Goal: Information Seeking & Learning: Learn about a topic

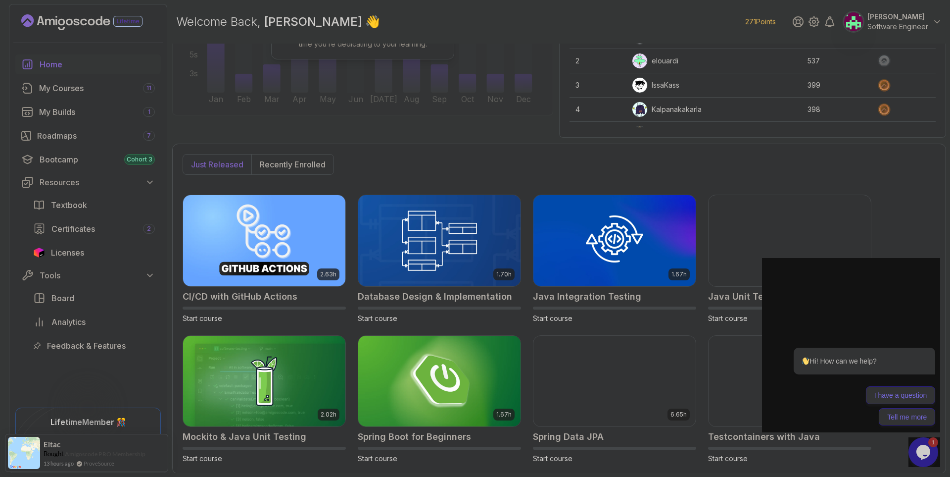
scroll to position [158, 0]
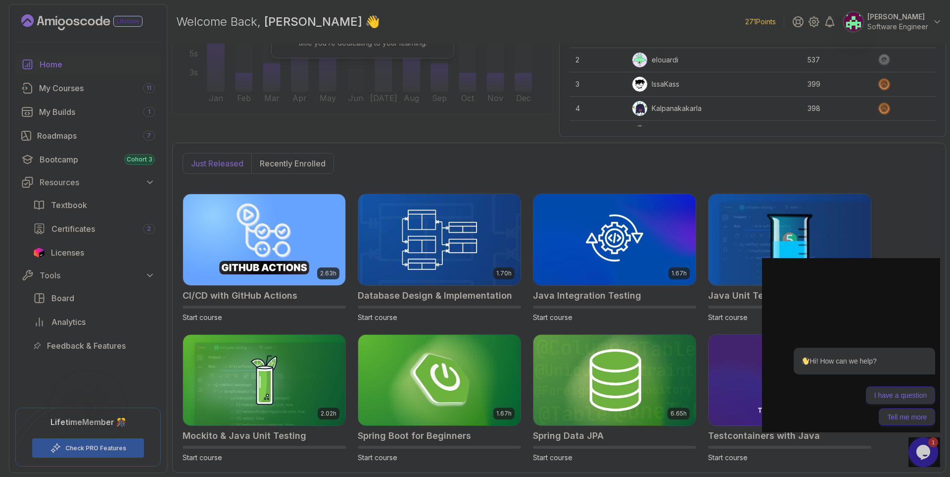
click at [925, 452] on icon "$i18n('chat', 'chat_widget')" at bounding box center [923, 451] width 14 height 15
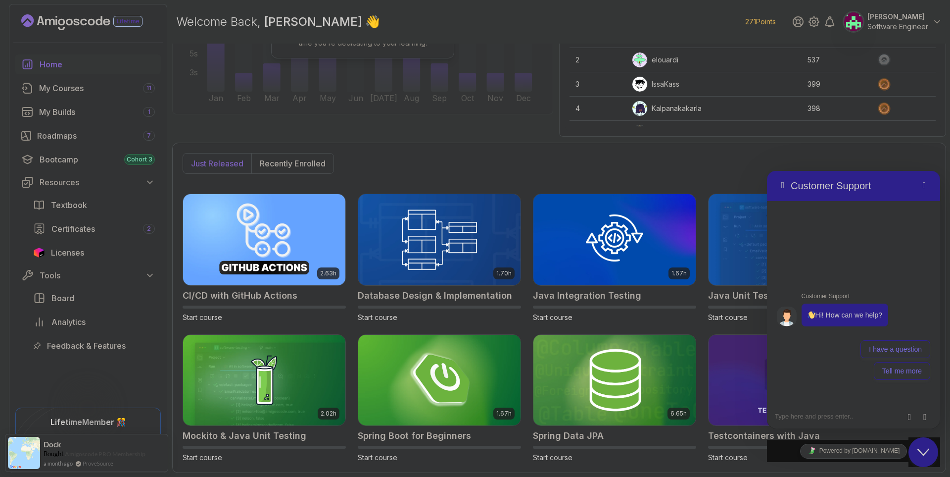
click at [925, 452] on icon "$i18n('chat', 'chat_widget')" at bounding box center [923, 451] width 12 height 7
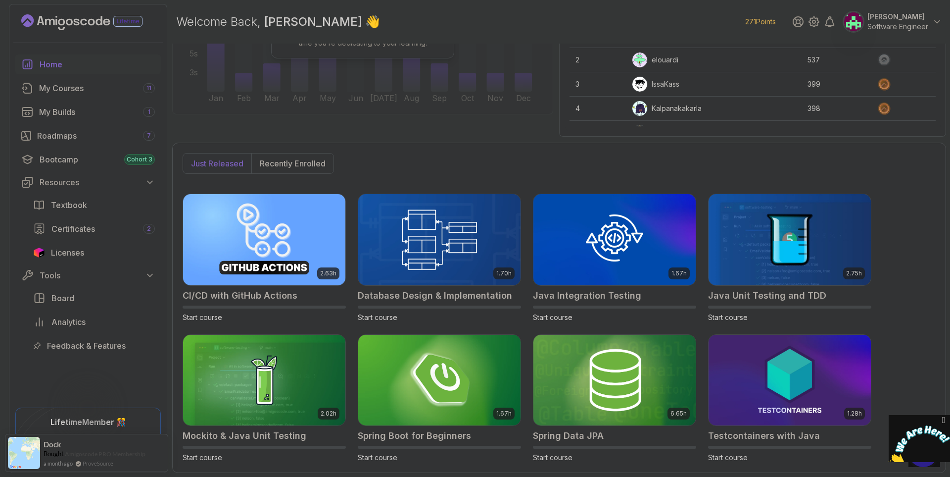
click at [925, 452] on img at bounding box center [919, 444] width 61 height 39
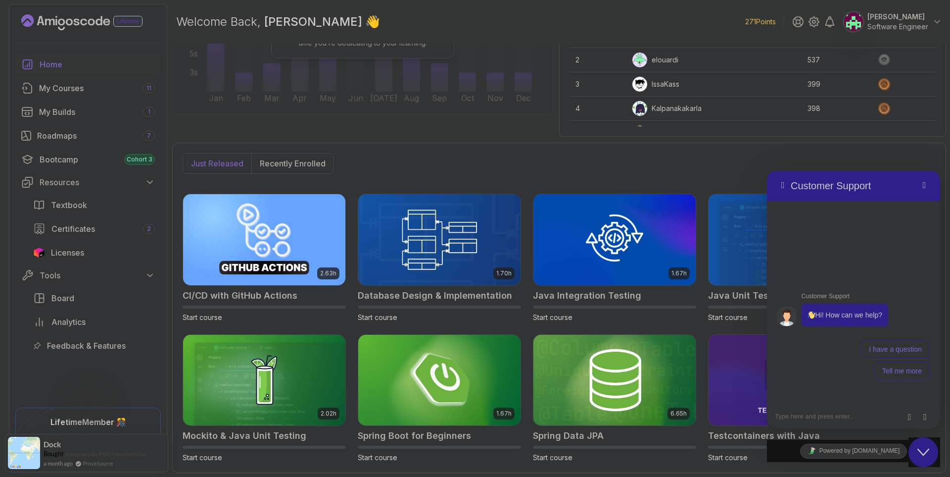
click at [925, 452] on icon "$i18n('chat', 'chat_widget')" at bounding box center [923, 451] width 12 height 7
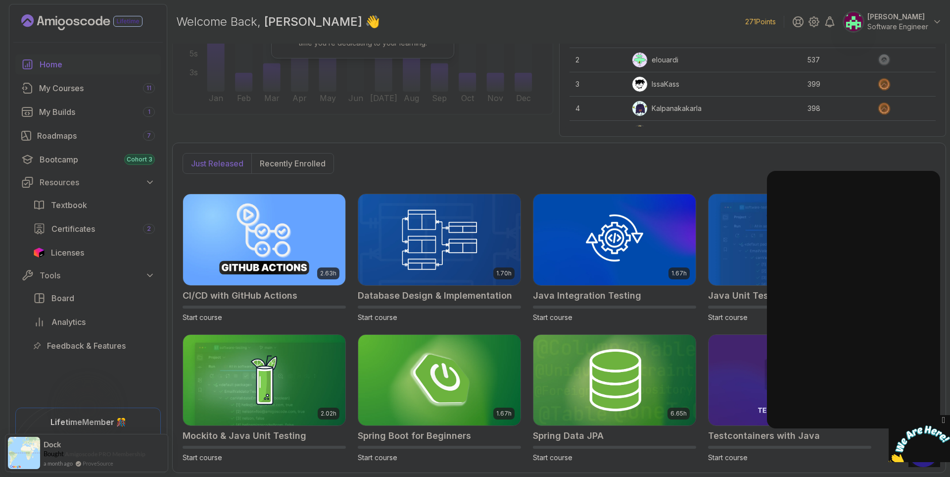
click at [925, 452] on img at bounding box center [919, 444] width 61 height 39
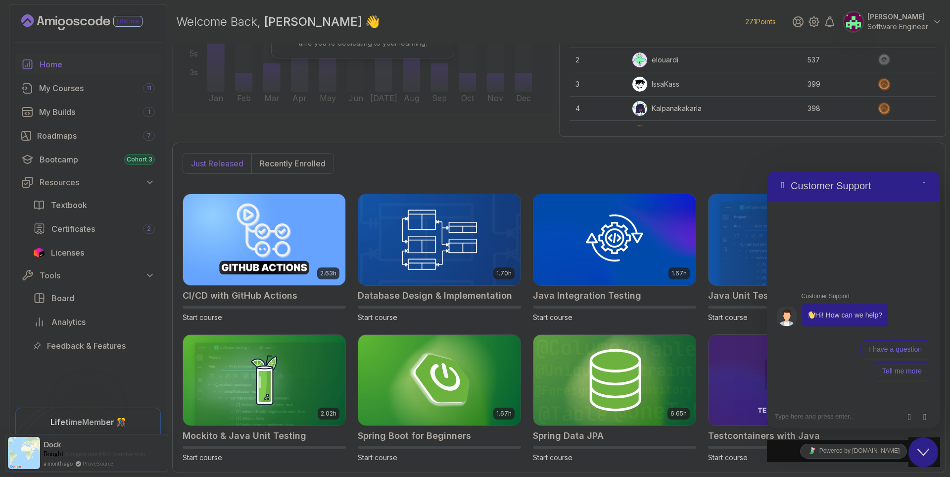
click at [925, 452] on icon "$i18n('chat', 'chat_widget')" at bounding box center [923, 451] width 12 height 7
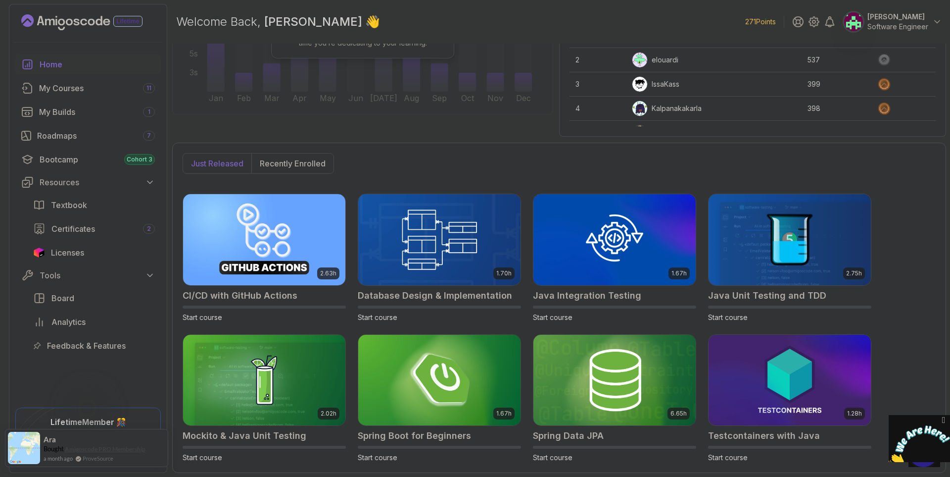
click at [124, 450] on link "Amigoscode PRO Membership" at bounding box center [105, 448] width 81 height 7
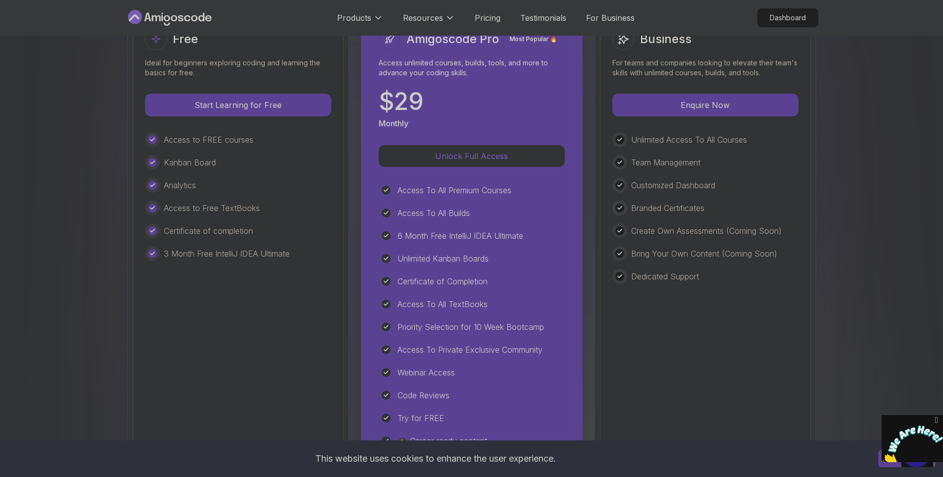
scroll to position [2294, 0]
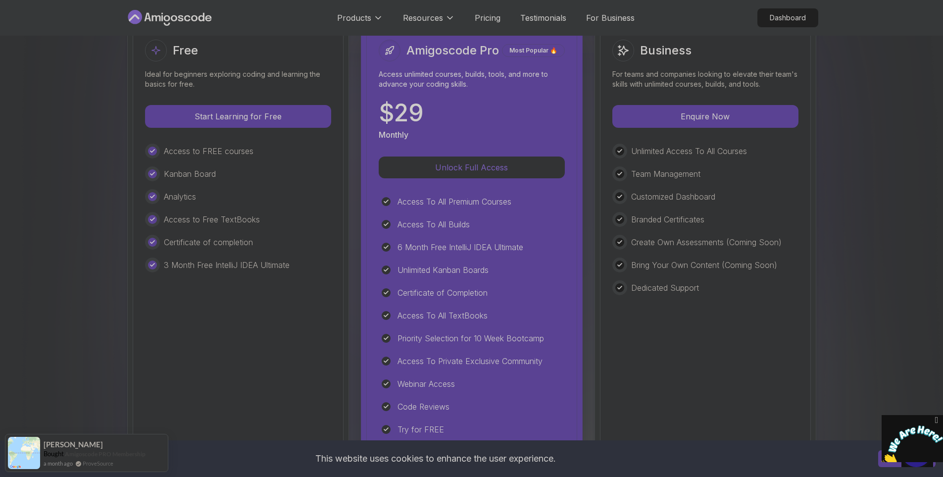
scroll to position [2442, 0]
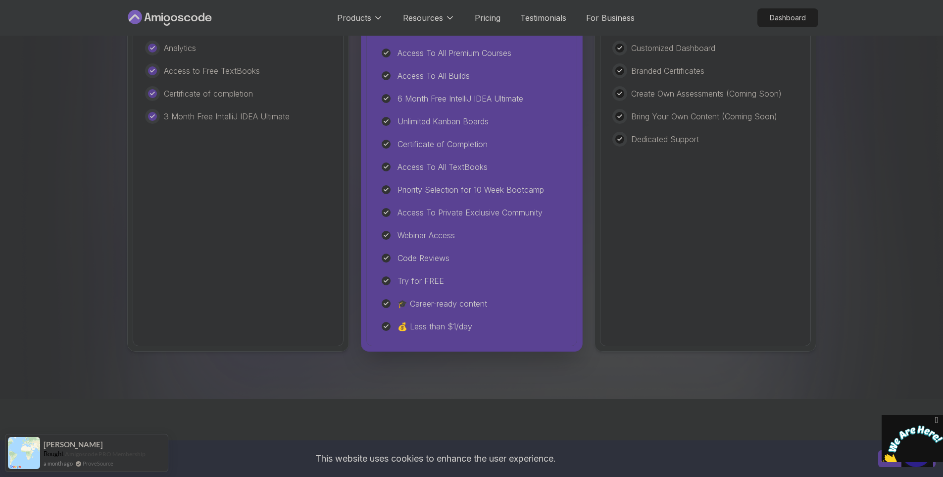
click at [385, 258] on icon at bounding box center [385, 257] width 5 height 5
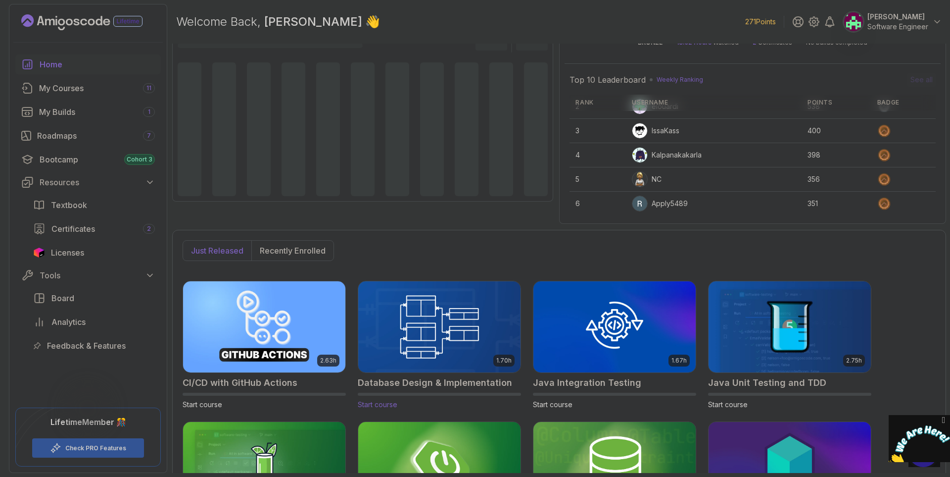
scroll to position [158, 0]
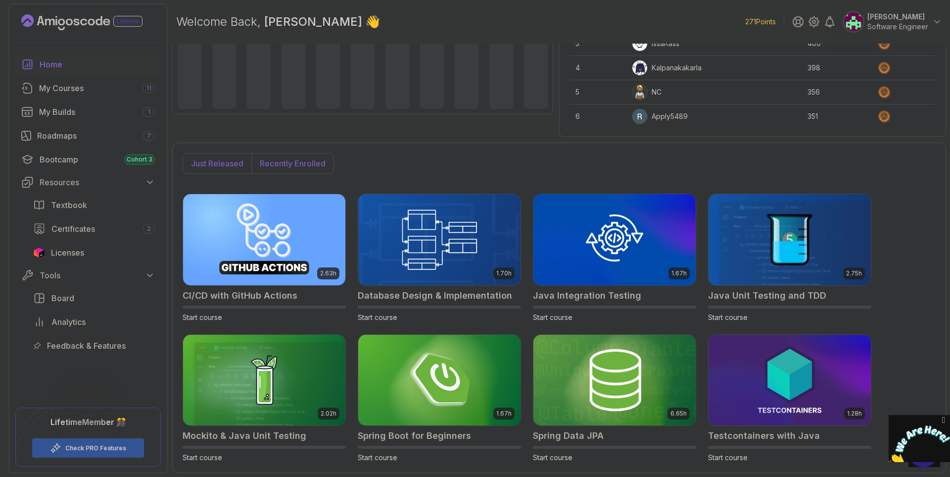
click at [300, 165] on p "Recently enrolled" at bounding box center [293, 163] width 66 height 12
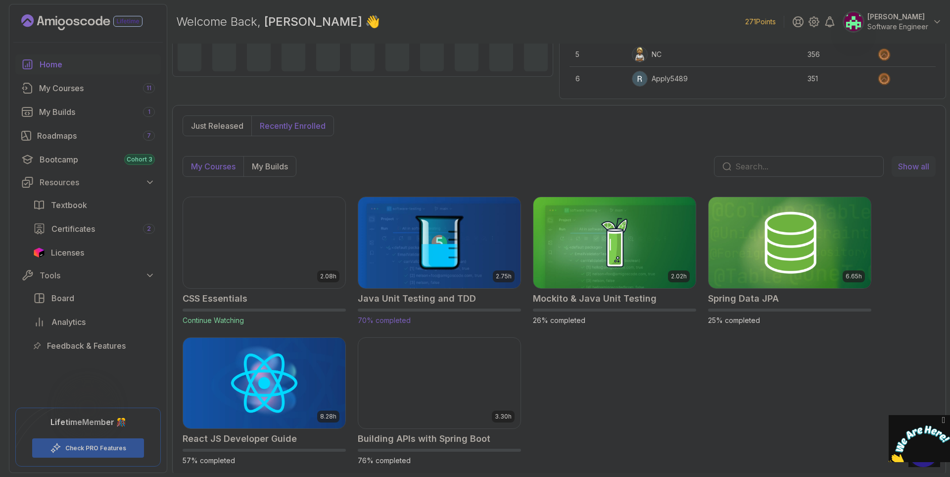
scroll to position [198, 0]
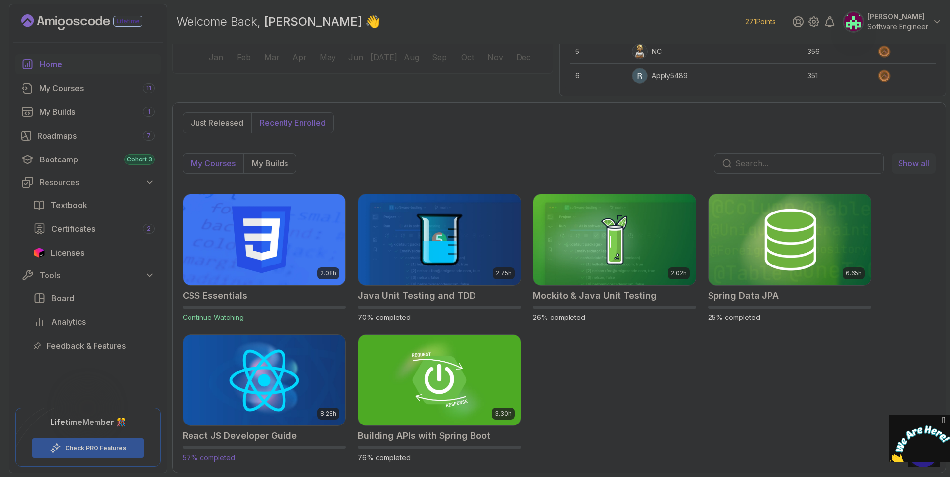
click at [279, 376] on img at bounding box center [264, 380] width 170 height 96
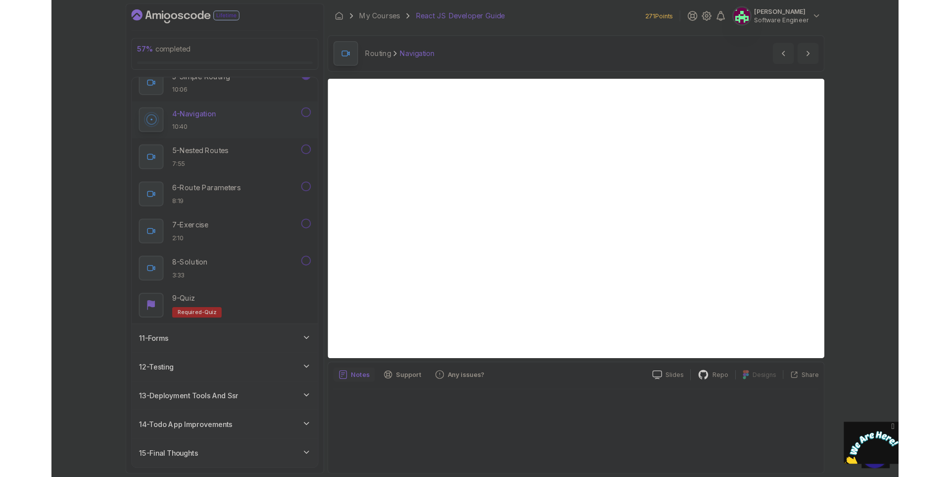
scroll to position [477, 0]
